Goal: Go to known website: Access a specific website the user already knows

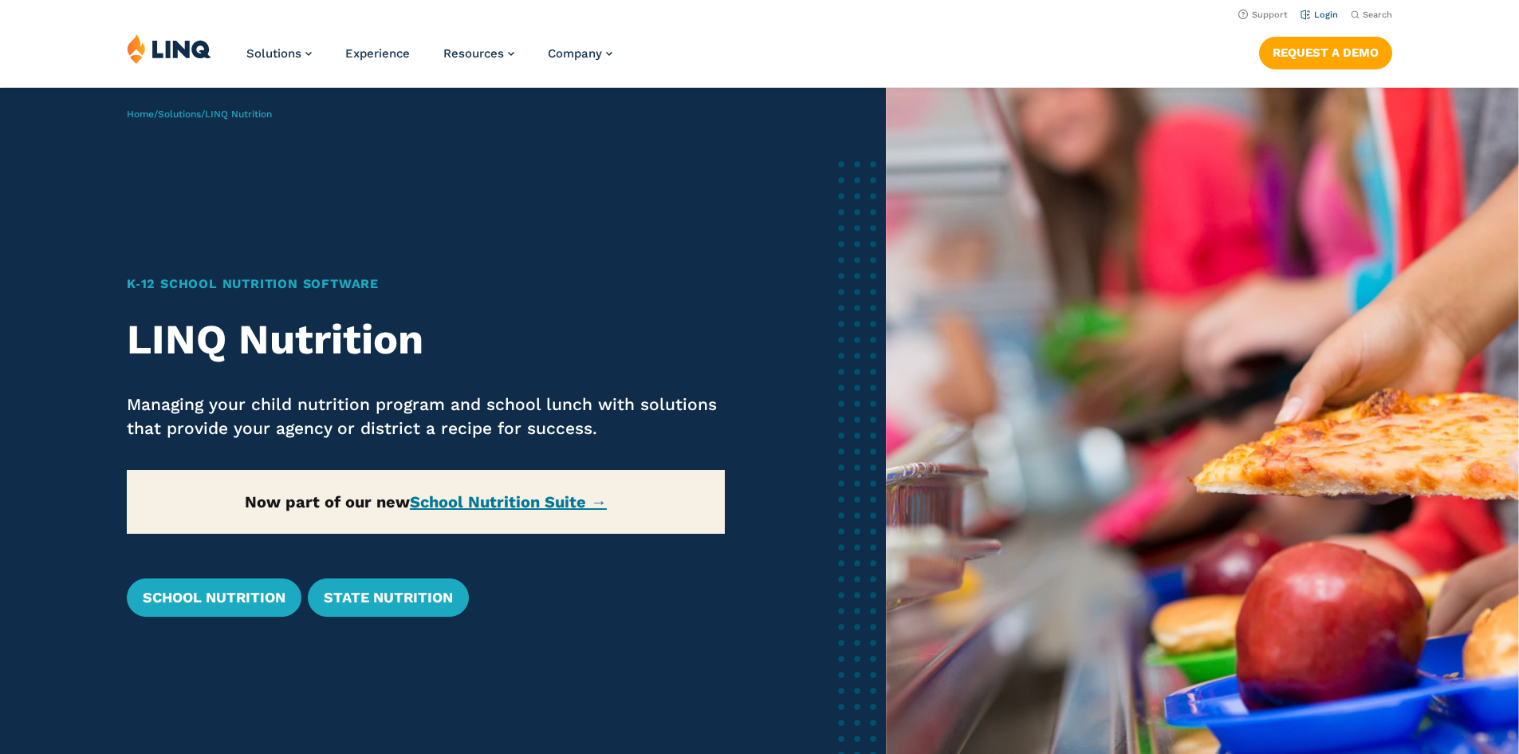
click at [1325, 10] on link "Login" at bounding box center [1319, 15] width 37 height 10
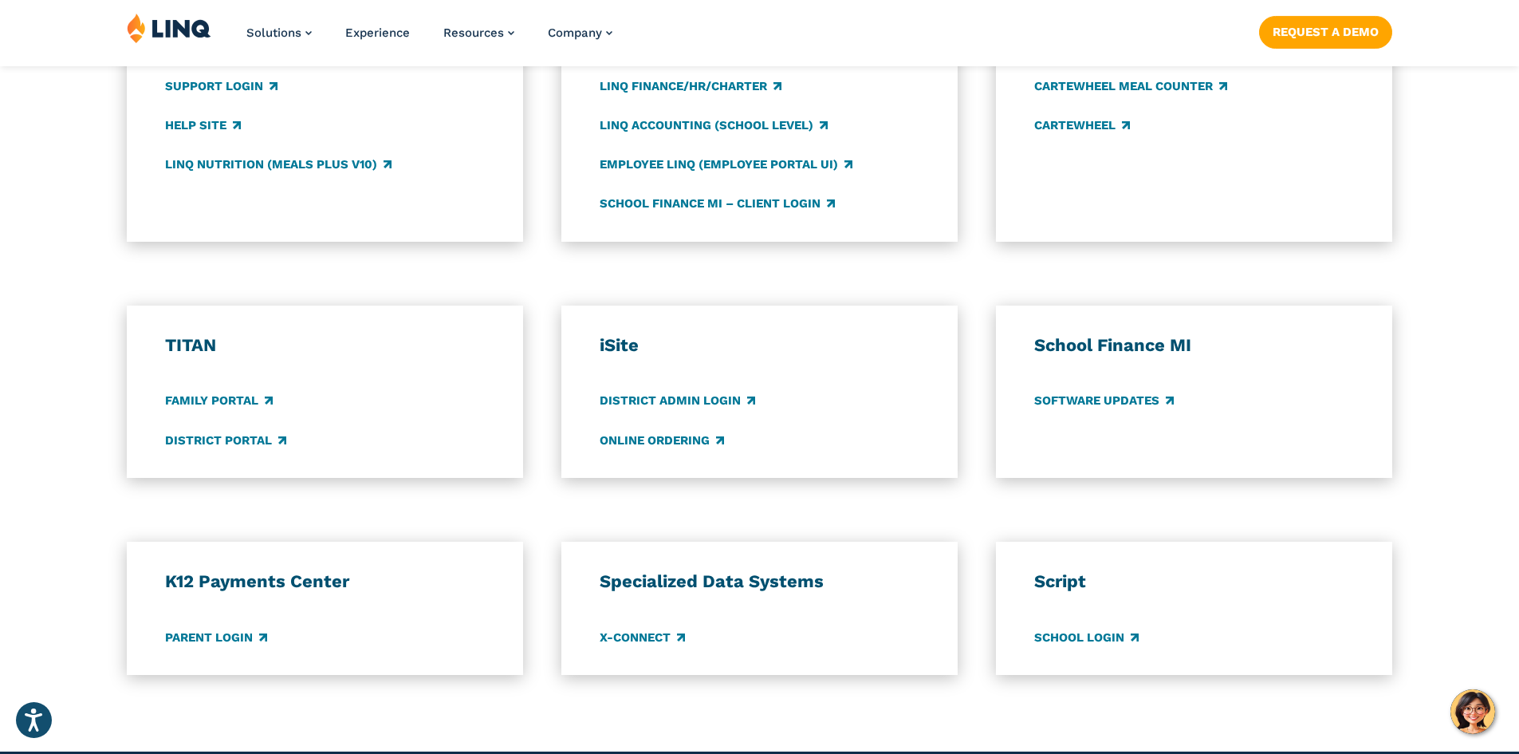
scroll to position [1037, 0]
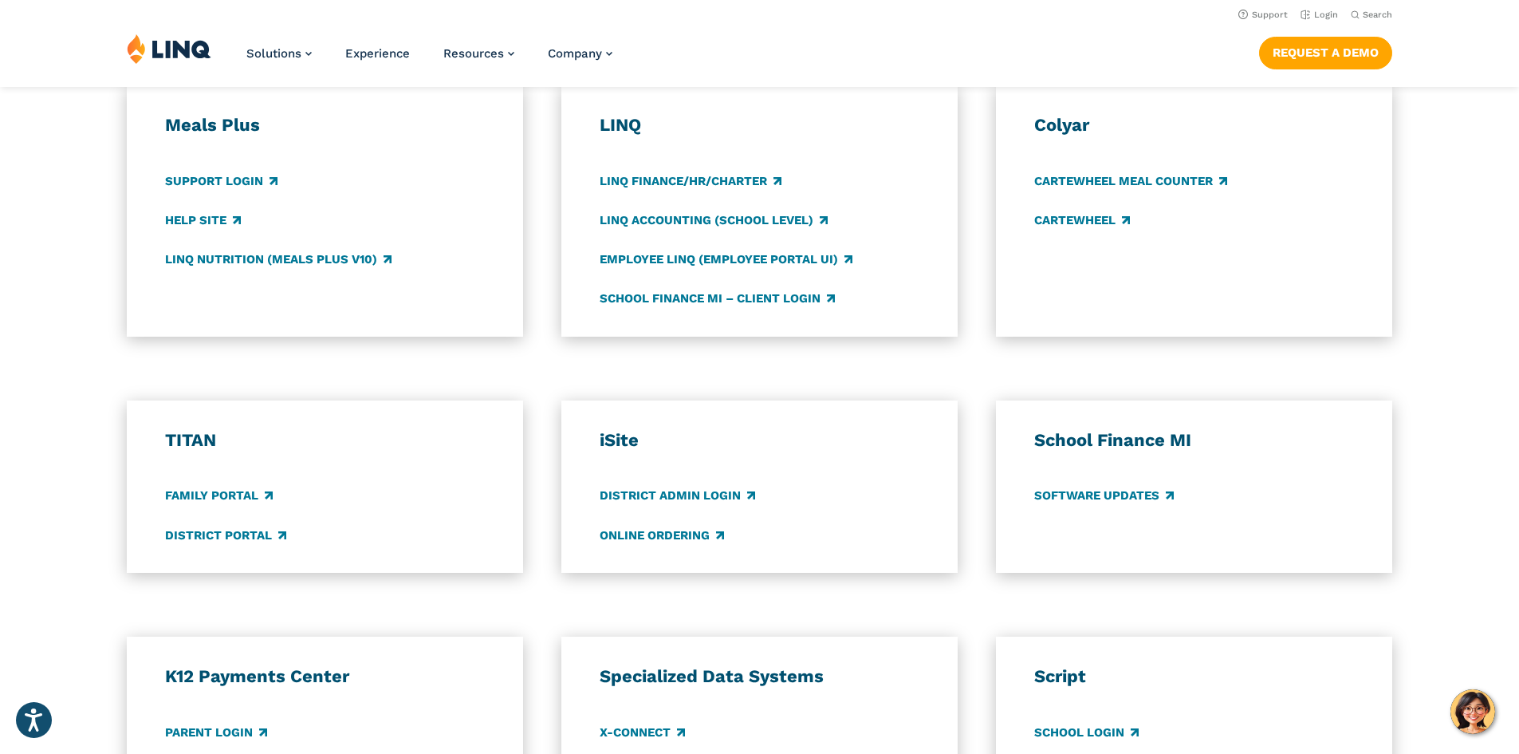
drag, startPoint x: 781, startPoint y: 462, endPoint x: 778, endPoint y: 445, distance: 16.9
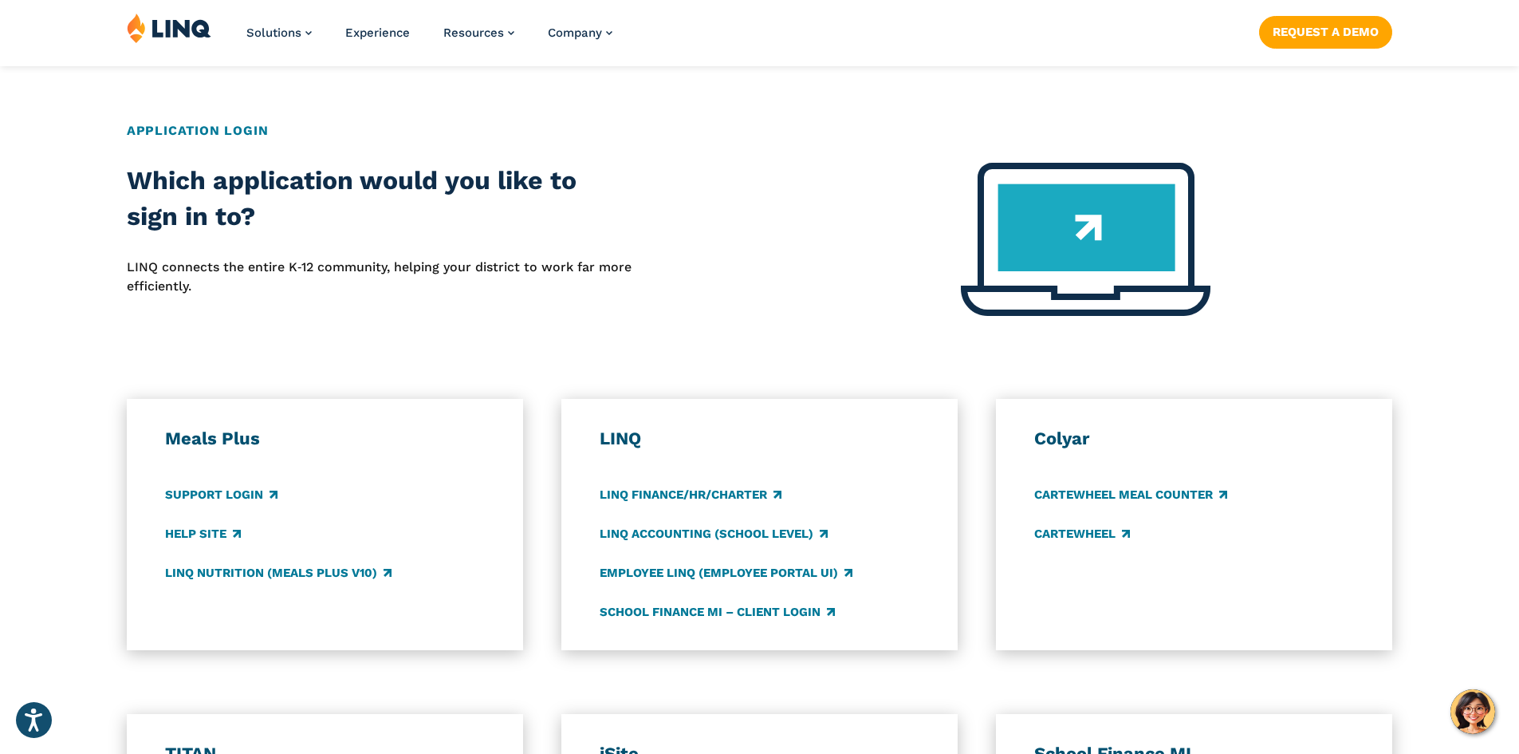
scroll to position [718, 0]
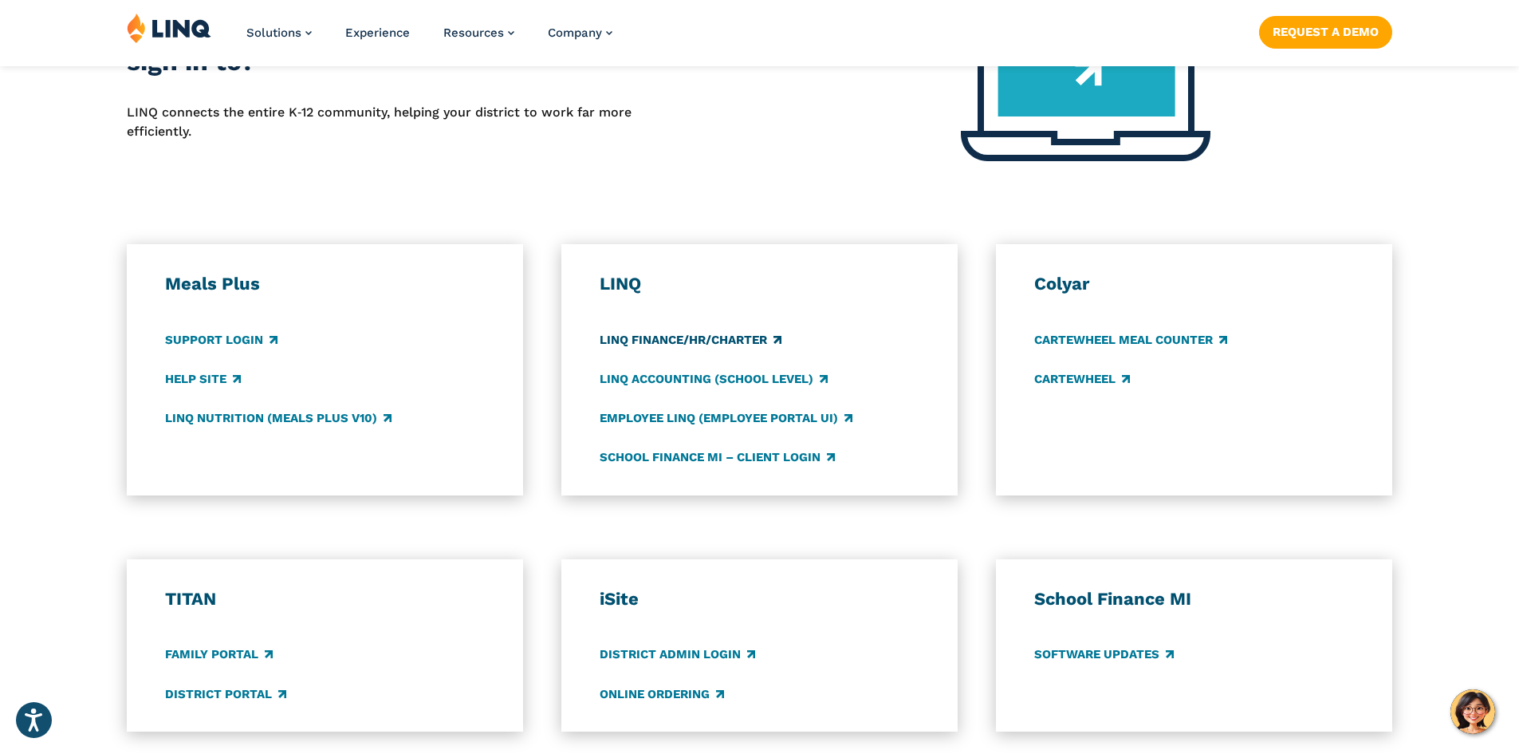
click at [674, 339] on link "LINQ Finance/HR/Charter" at bounding box center [691, 340] width 182 height 18
click at [707, 380] on link "LINQ Accounting (school level)" at bounding box center [714, 379] width 228 height 18
click at [684, 423] on link "Employee LINQ (Employee Portal UI)" at bounding box center [726, 418] width 253 height 18
click at [636, 463] on link "School Finance MI – Client Login" at bounding box center [717, 457] width 235 height 18
click at [238, 419] on link "LINQ Nutrition (Meals Plus v10)" at bounding box center [278, 418] width 227 height 18
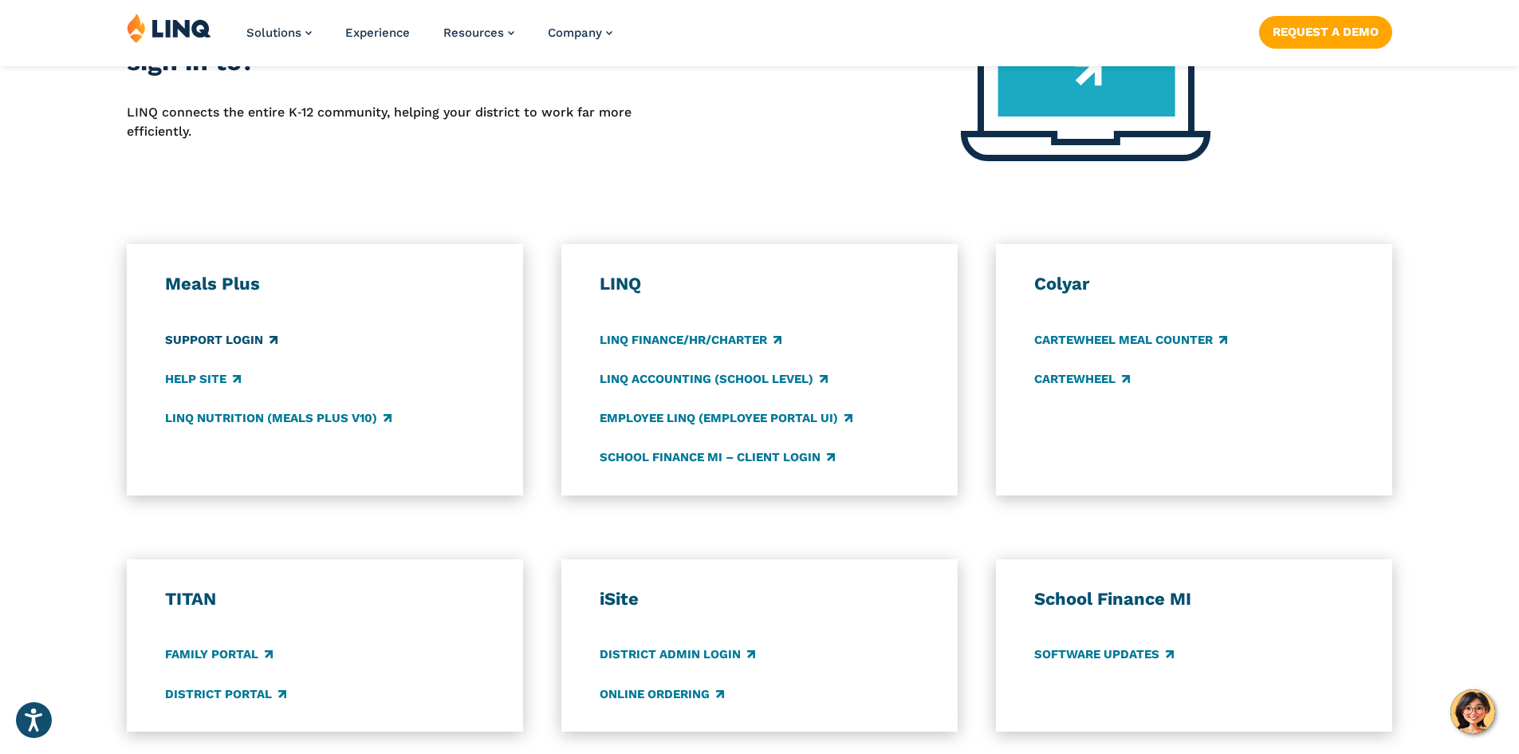
click at [200, 343] on link "Support Login" at bounding box center [221, 340] width 112 height 18
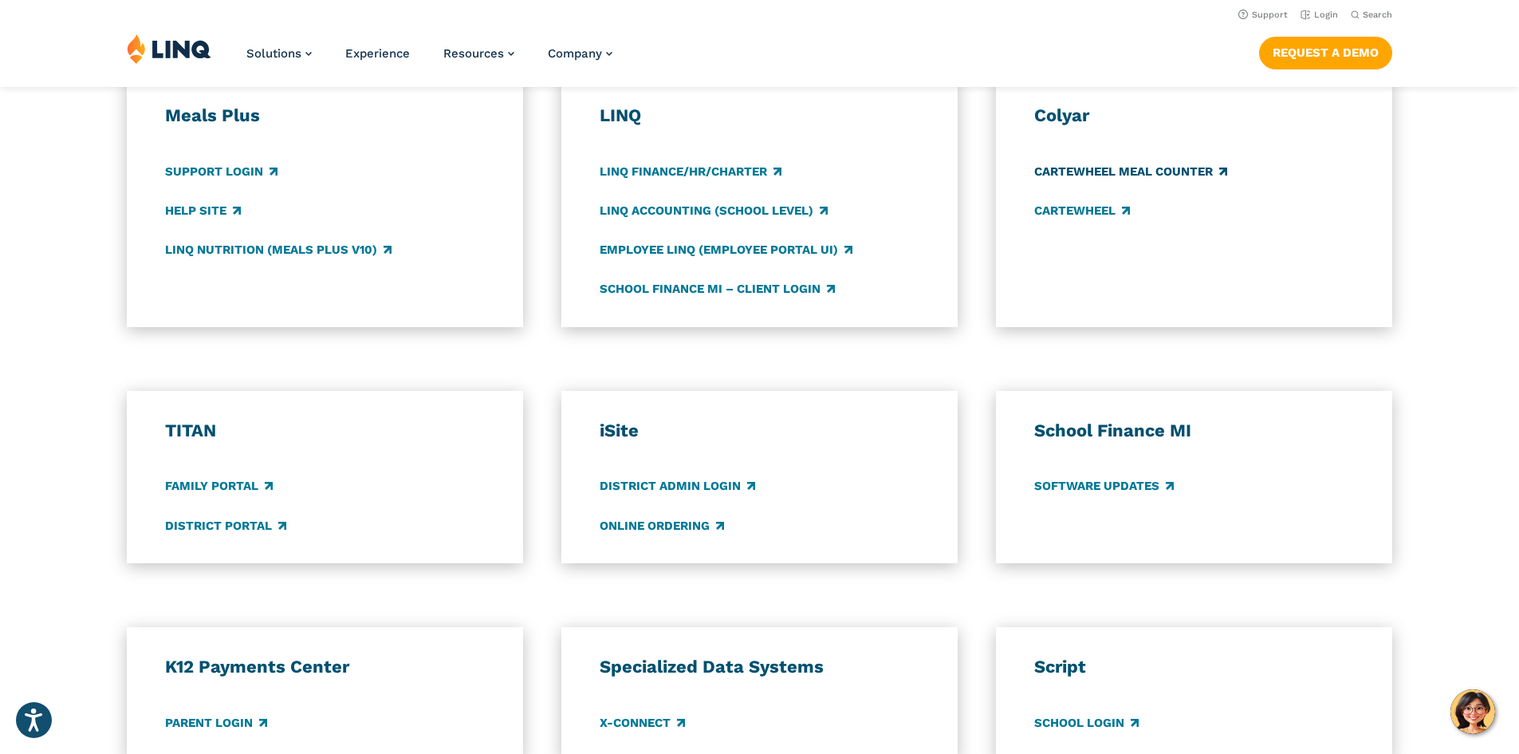
scroll to position [877, 0]
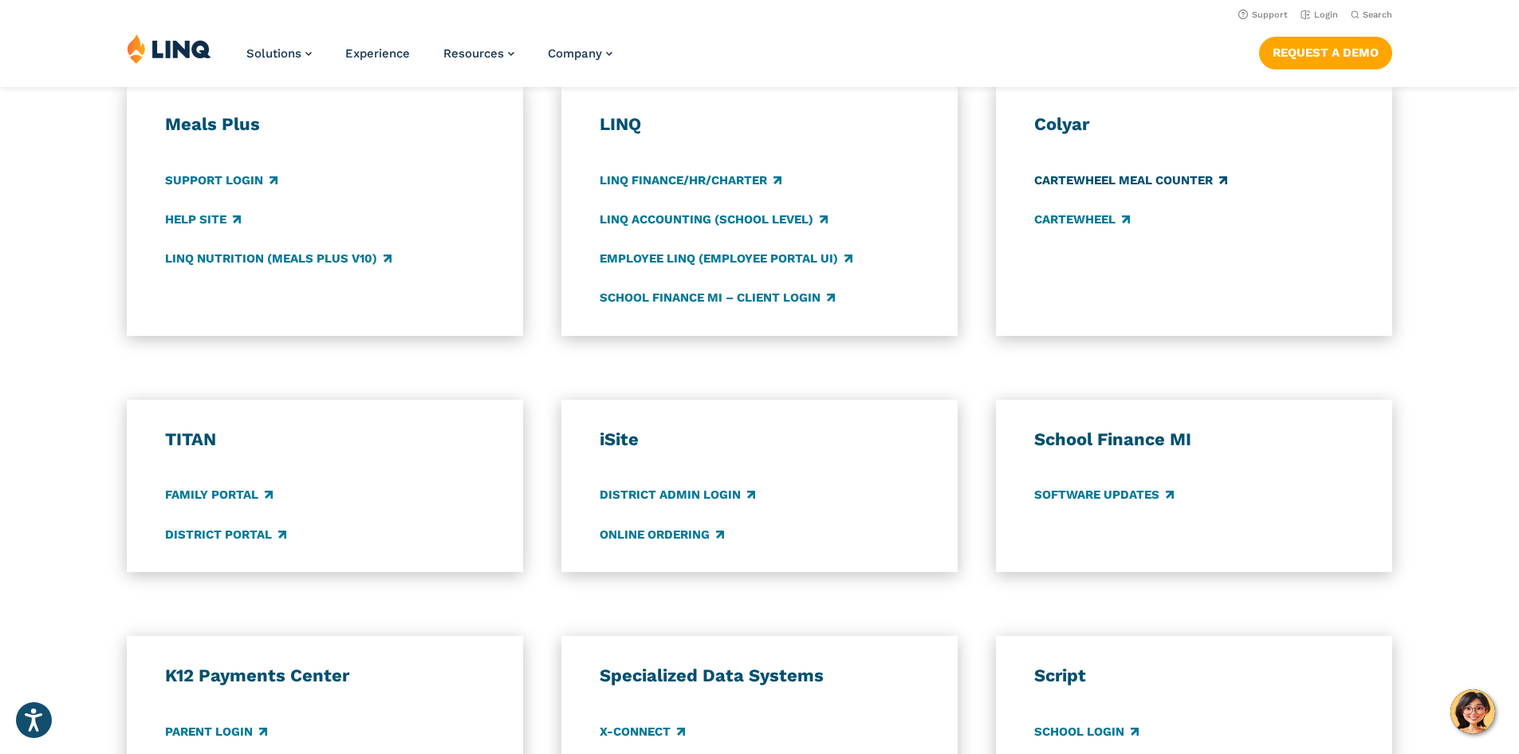
click at [1064, 181] on link "CARTEWHEEL Meal Counter" at bounding box center [1131, 180] width 193 height 18
click at [1070, 214] on link "CARTEWHEEL" at bounding box center [1083, 220] width 96 height 18
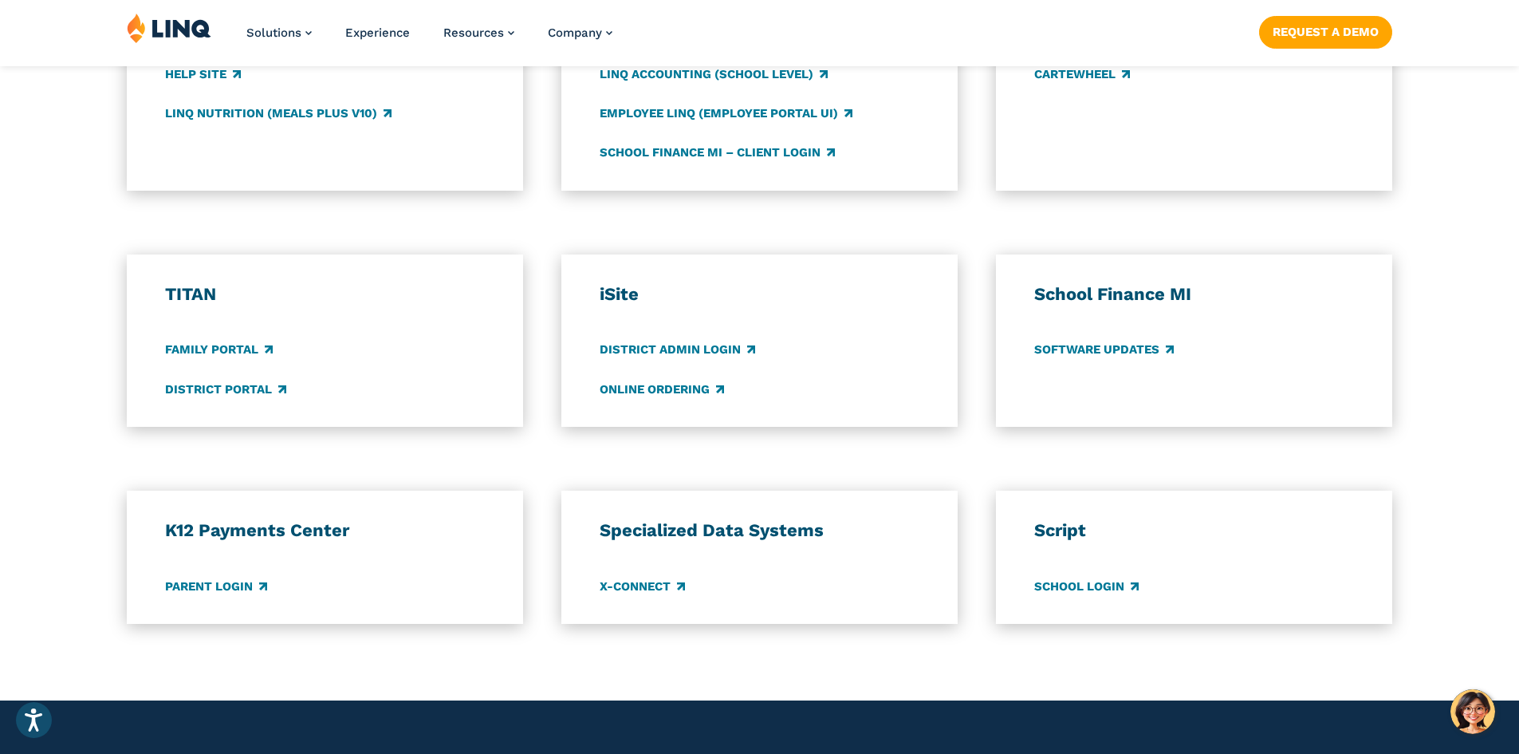
scroll to position [1037, 0]
